Goal: Task Accomplishment & Management: Manage account settings

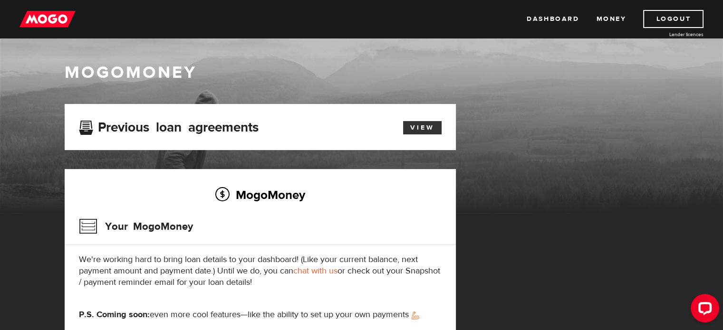
click at [428, 131] on link "View" at bounding box center [422, 127] width 39 height 13
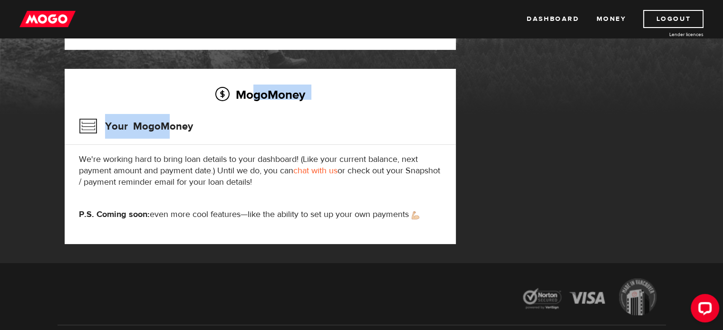
drag, startPoint x: 252, startPoint y: 91, endPoint x: 168, endPoint y: 125, distance: 90.7
click at [168, 125] on div "MogoMoney Your MogoMoney We're working hard to bring loan details to your dashb…" at bounding box center [260, 156] width 391 height 175
click at [168, 125] on h3 "Your MogoMoney" at bounding box center [136, 126] width 114 height 25
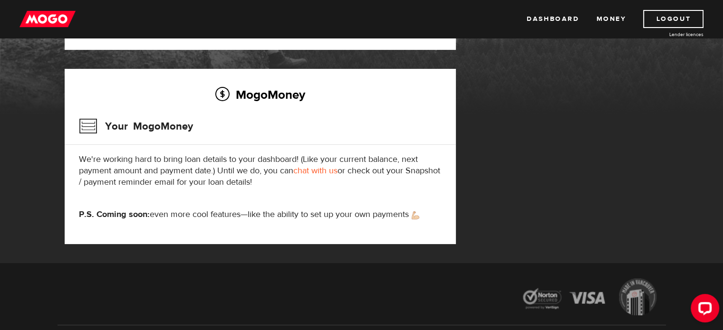
click at [225, 129] on div "Your MogoMoney" at bounding box center [260, 129] width 363 height 31
